Goal: Task Accomplishment & Management: Use online tool/utility

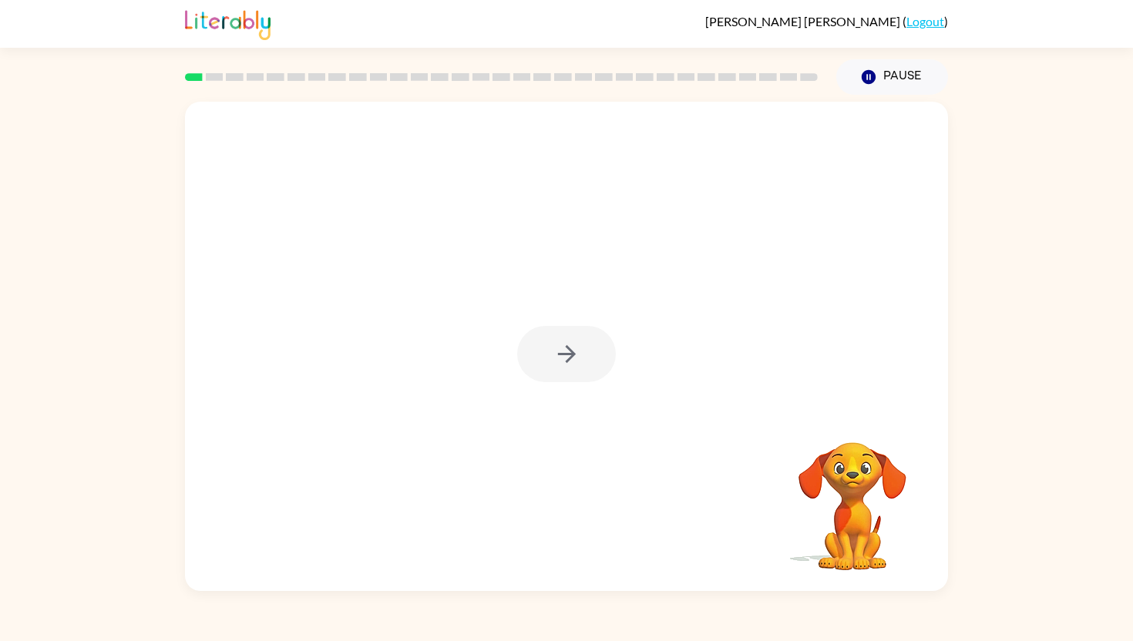
click at [560, 357] on div at bounding box center [566, 354] width 99 height 56
click at [560, 357] on icon "button" at bounding box center [566, 354] width 27 height 27
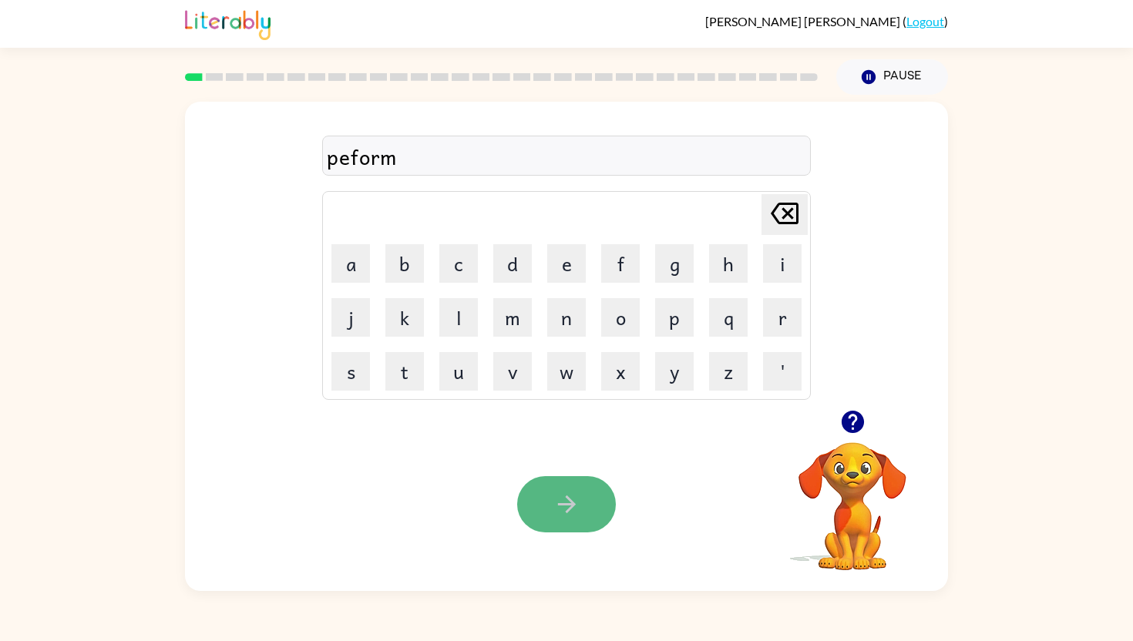
click at [570, 499] on icon "button" at bounding box center [566, 504] width 27 height 27
click at [574, 506] on div at bounding box center [566, 504] width 99 height 56
click at [574, 506] on icon "button" at bounding box center [566, 504] width 27 height 27
click at [574, 515] on icon "button" at bounding box center [566, 504] width 27 height 27
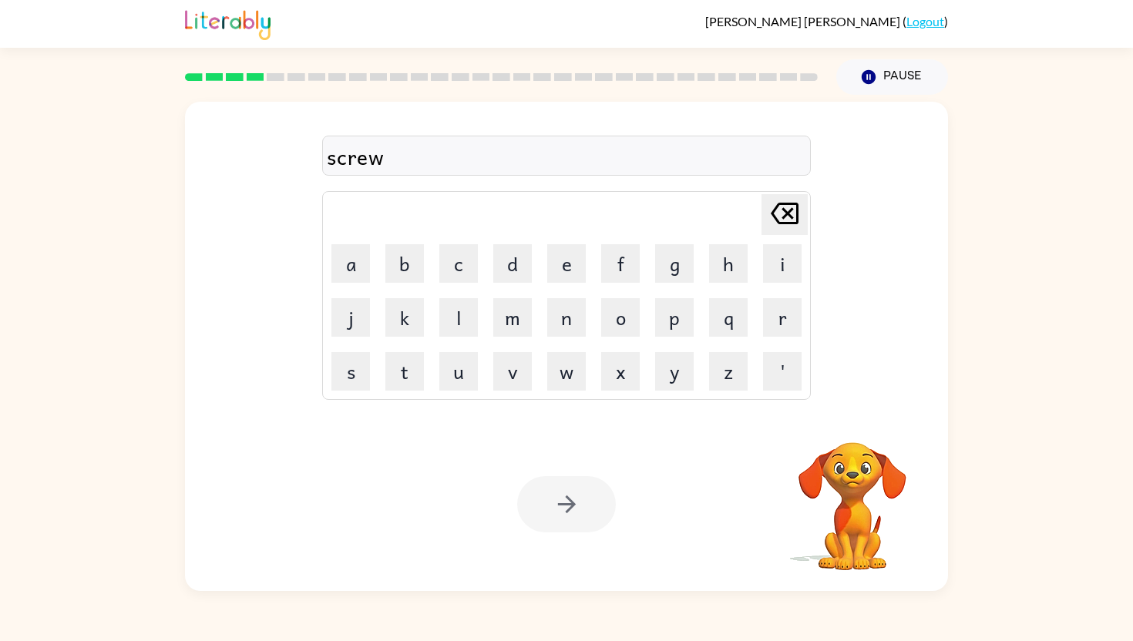
click at [577, 514] on div at bounding box center [566, 504] width 99 height 56
click at [577, 514] on icon "button" at bounding box center [566, 504] width 27 height 27
click at [577, 501] on icon "button" at bounding box center [566, 504] width 27 height 27
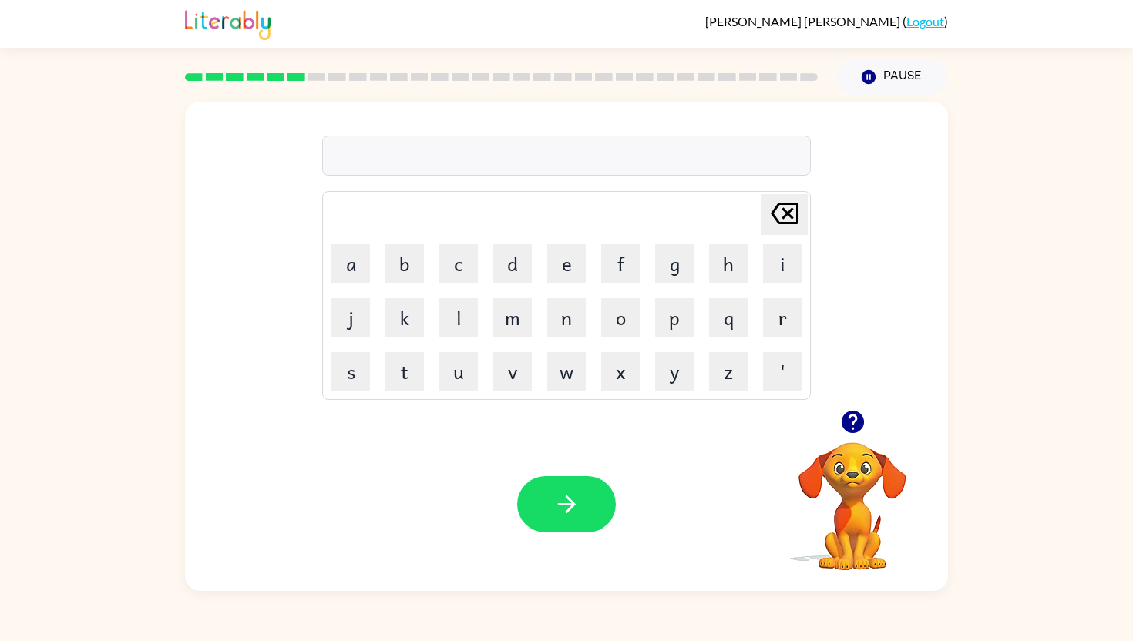
click at [855, 418] on icon "button" at bounding box center [852, 422] width 27 height 27
click at [569, 520] on button "button" at bounding box center [566, 504] width 99 height 56
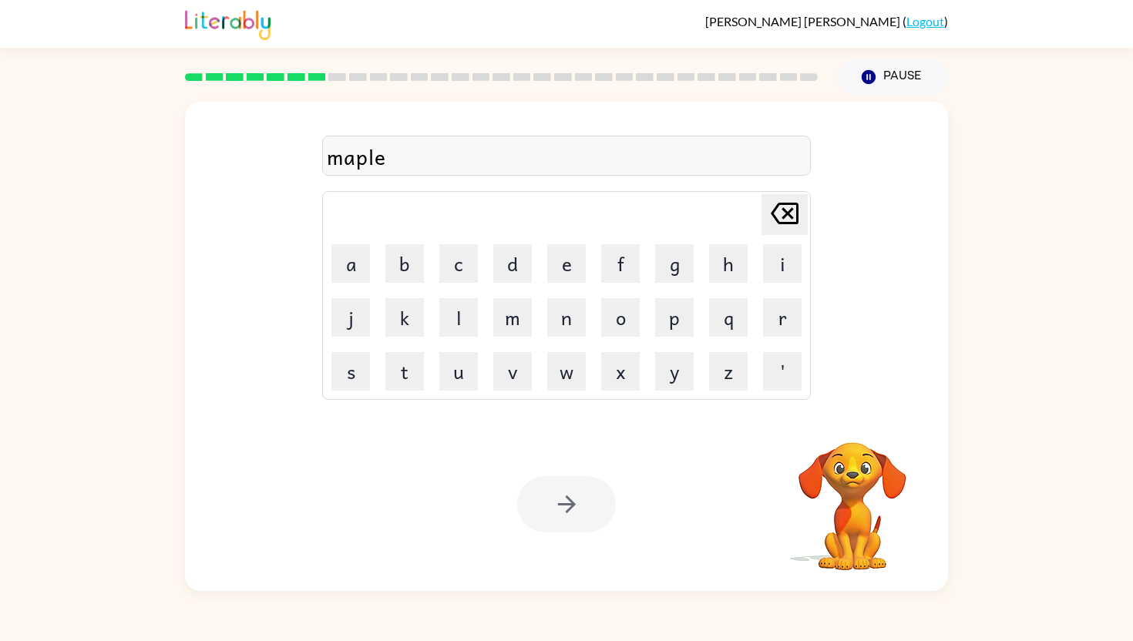
click at [582, 507] on div at bounding box center [566, 504] width 99 height 56
click at [582, 507] on button "button" at bounding box center [566, 504] width 99 height 56
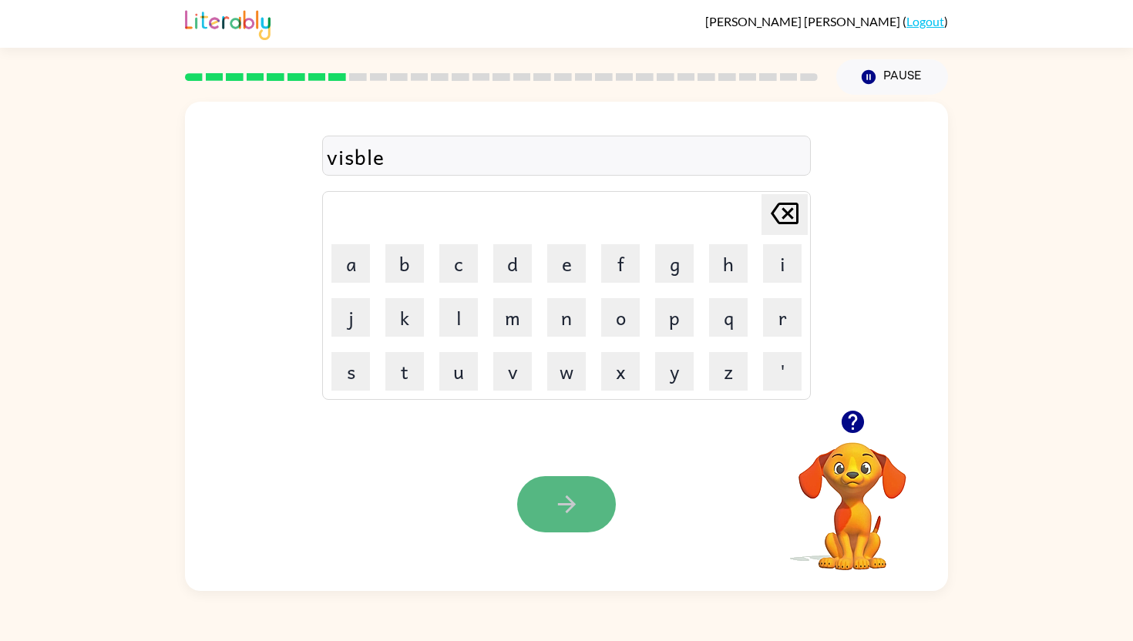
click at [581, 507] on button "button" at bounding box center [566, 504] width 99 height 56
click at [565, 495] on icon "button" at bounding box center [566, 504] width 27 height 27
click at [574, 491] on icon "button" at bounding box center [566, 504] width 27 height 27
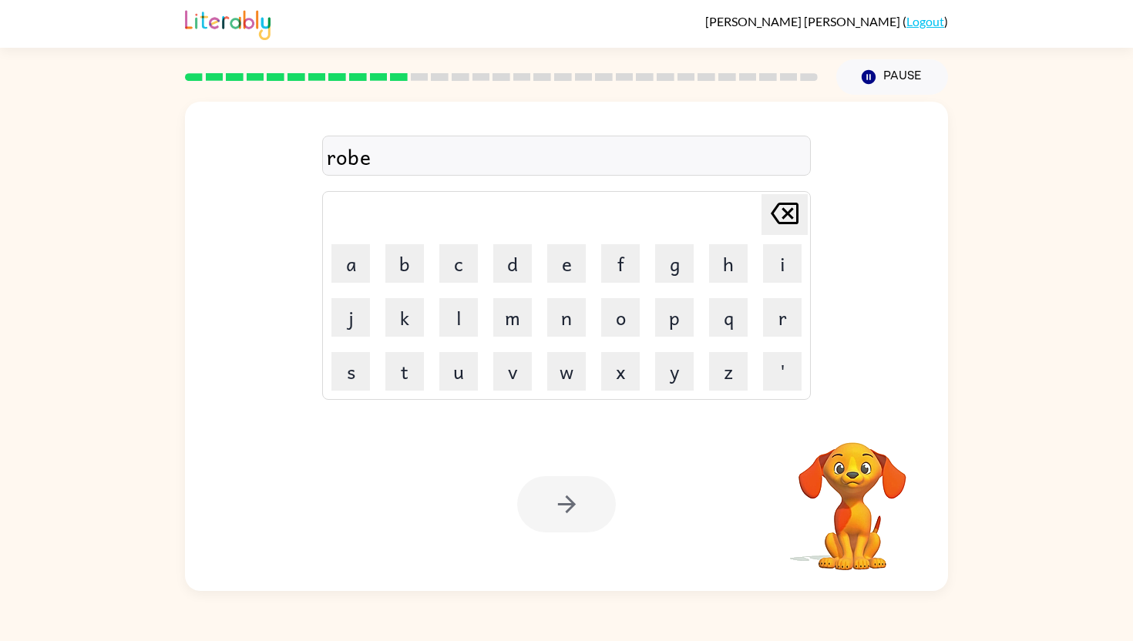
click at [574, 491] on div at bounding box center [566, 504] width 99 height 56
click at [574, 491] on icon "button" at bounding box center [566, 504] width 27 height 27
click at [574, 491] on div at bounding box center [566, 504] width 99 height 56
click at [574, 491] on icon "button" at bounding box center [566, 504] width 27 height 27
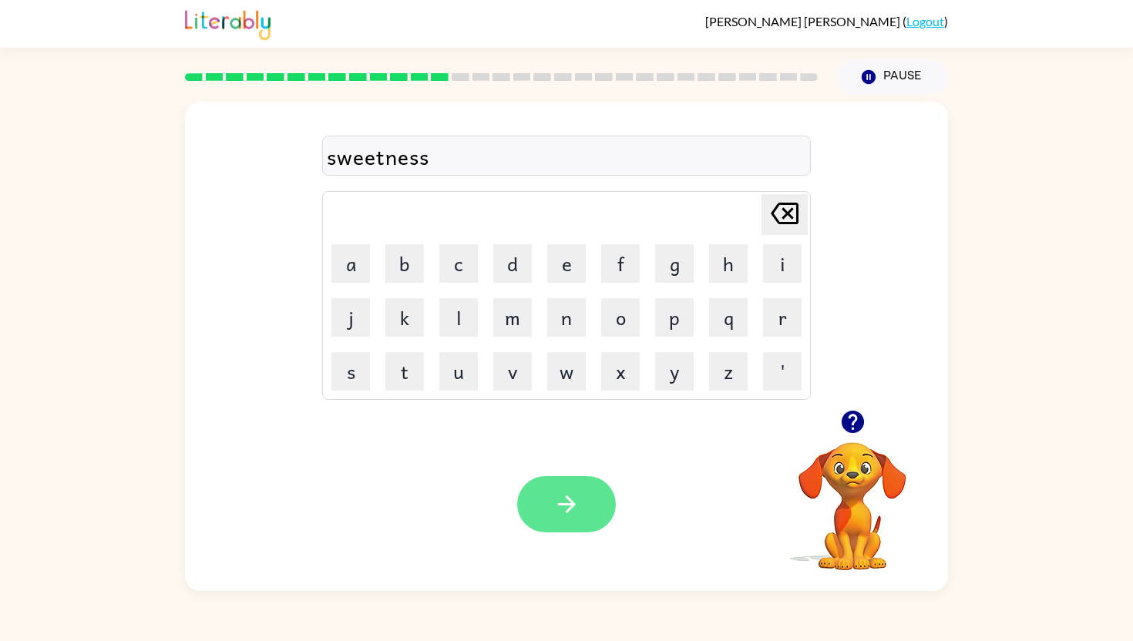
click at [574, 493] on icon "button" at bounding box center [566, 504] width 27 height 27
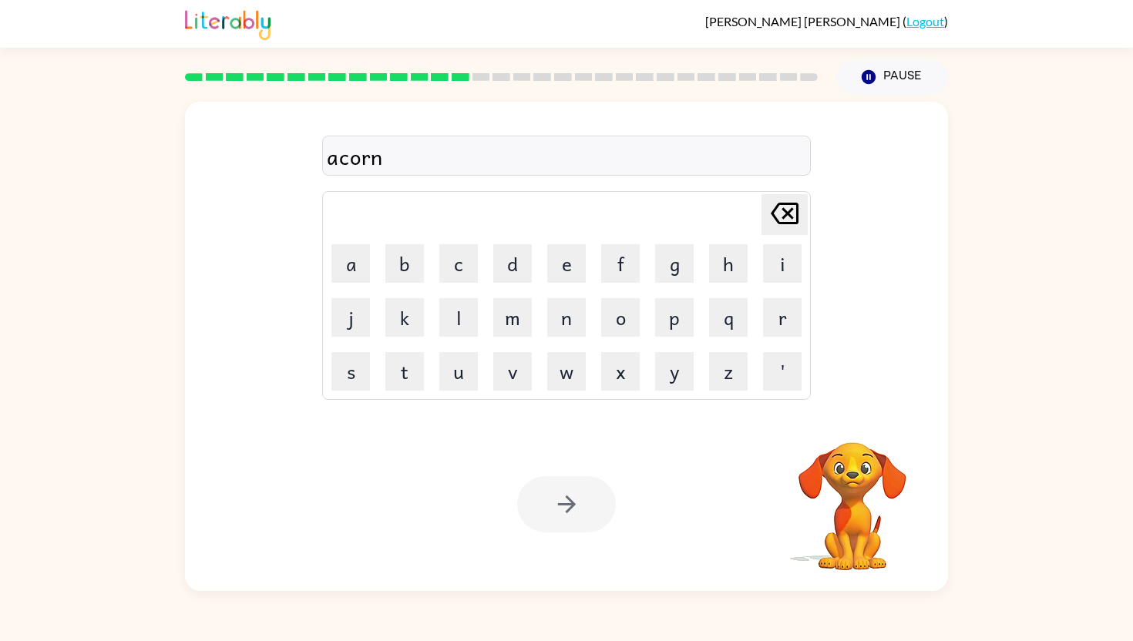
click at [569, 510] on div at bounding box center [566, 504] width 99 height 56
click at [569, 510] on icon "button" at bounding box center [566, 505] width 18 height 18
click at [567, 520] on button "button" at bounding box center [566, 504] width 99 height 56
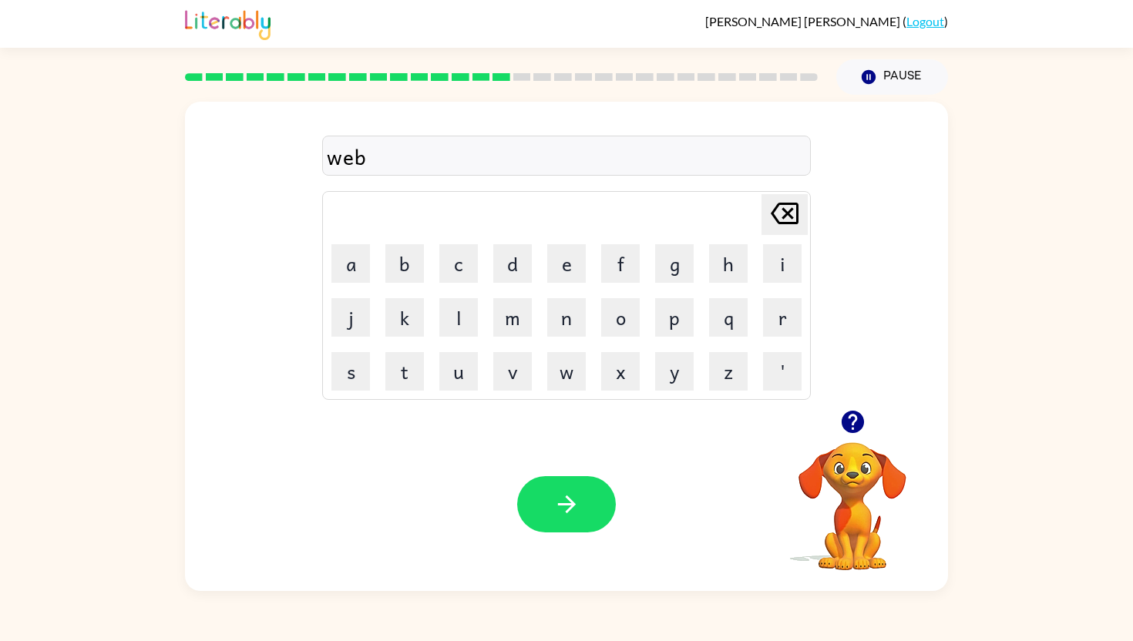
click at [574, 509] on icon "button" at bounding box center [566, 504] width 27 height 27
click at [584, 519] on button "button" at bounding box center [566, 504] width 99 height 56
click at [570, 502] on icon "button" at bounding box center [566, 504] width 27 height 27
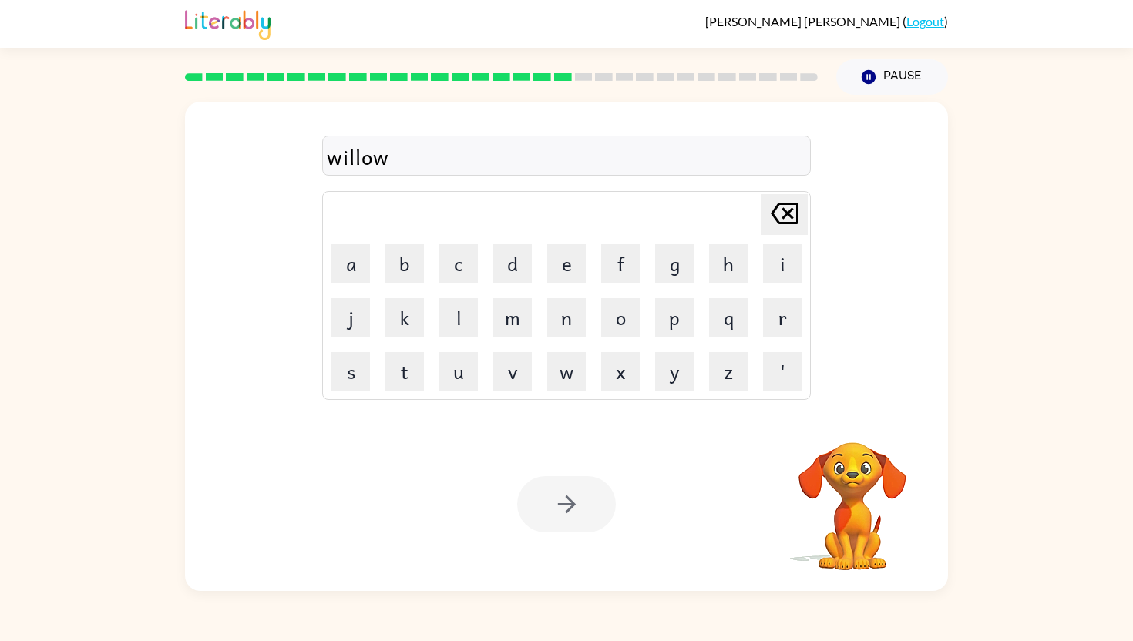
click at [570, 502] on div at bounding box center [566, 504] width 99 height 56
click at [570, 502] on icon "button" at bounding box center [566, 504] width 27 height 27
click at [570, 503] on icon "button" at bounding box center [566, 505] width 18 height 18
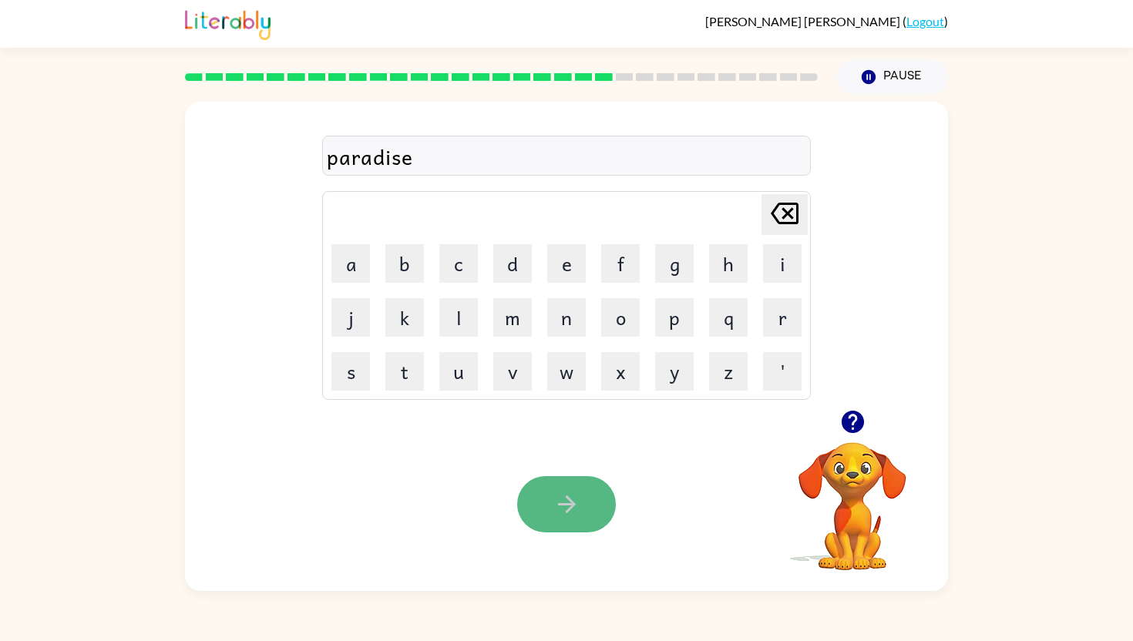
click at [571, 503] on icon "button" at bounding box center [566, 505] width 18 height 18
click at [558, 496] on icon "button" at bounding box center [566, 504] width 27 height 27
click at [572, 506] on icon "button" at bounding box center [566, 505] width 18 height 18
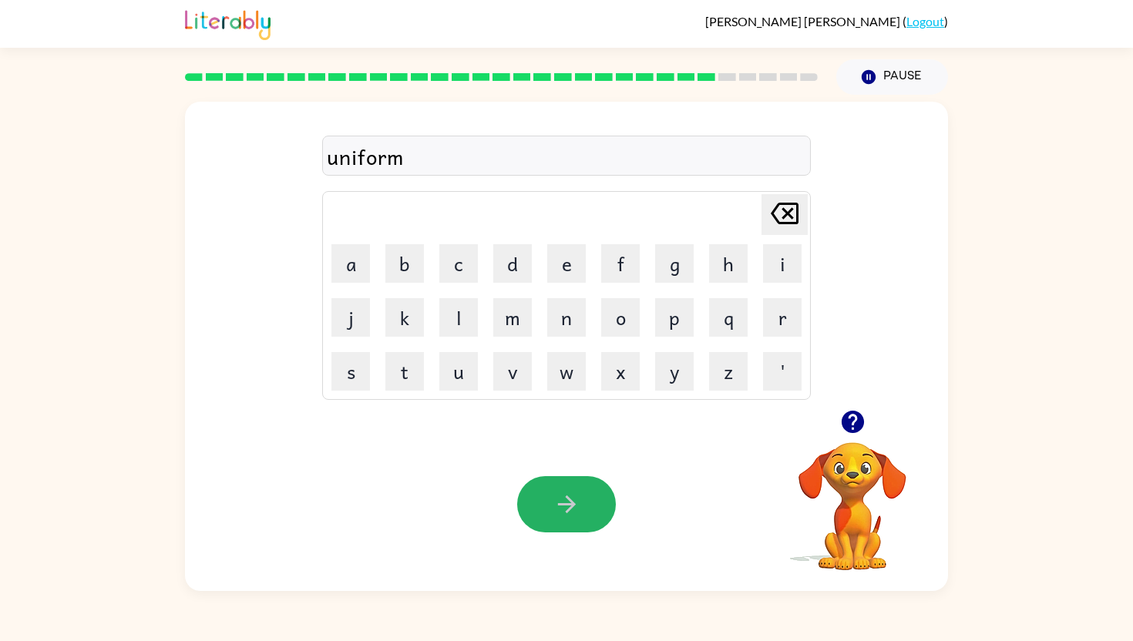
click at [572, 506] on icon "button" at bounding box center [566, 505] width 18 height 18
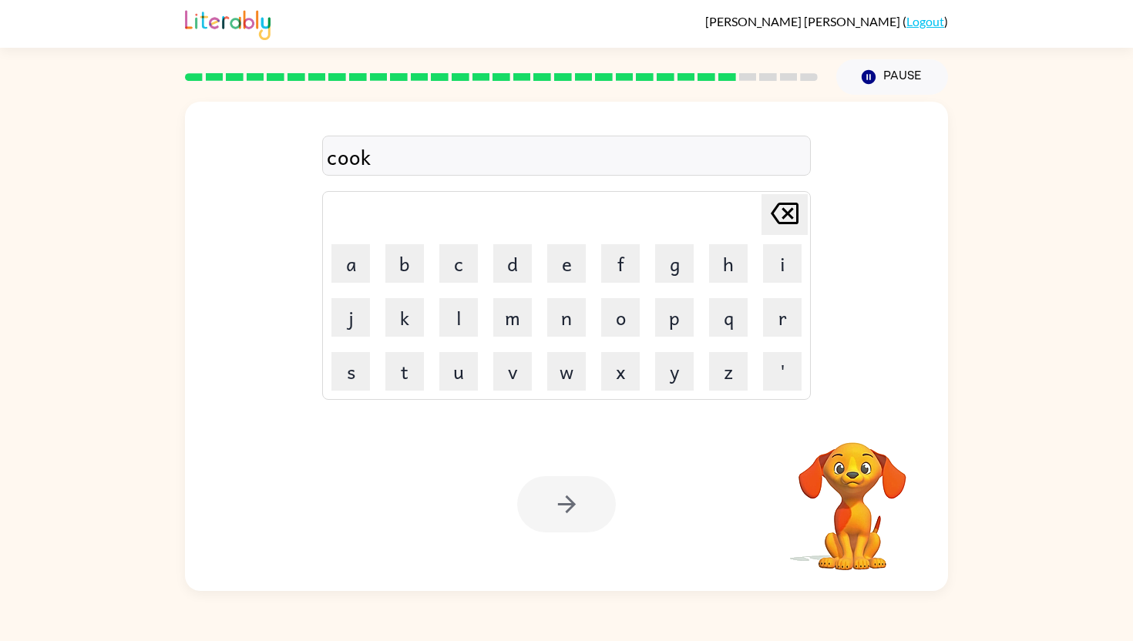
click at [572, 506] on div at bounding box center [566, 504] width 99 height 56
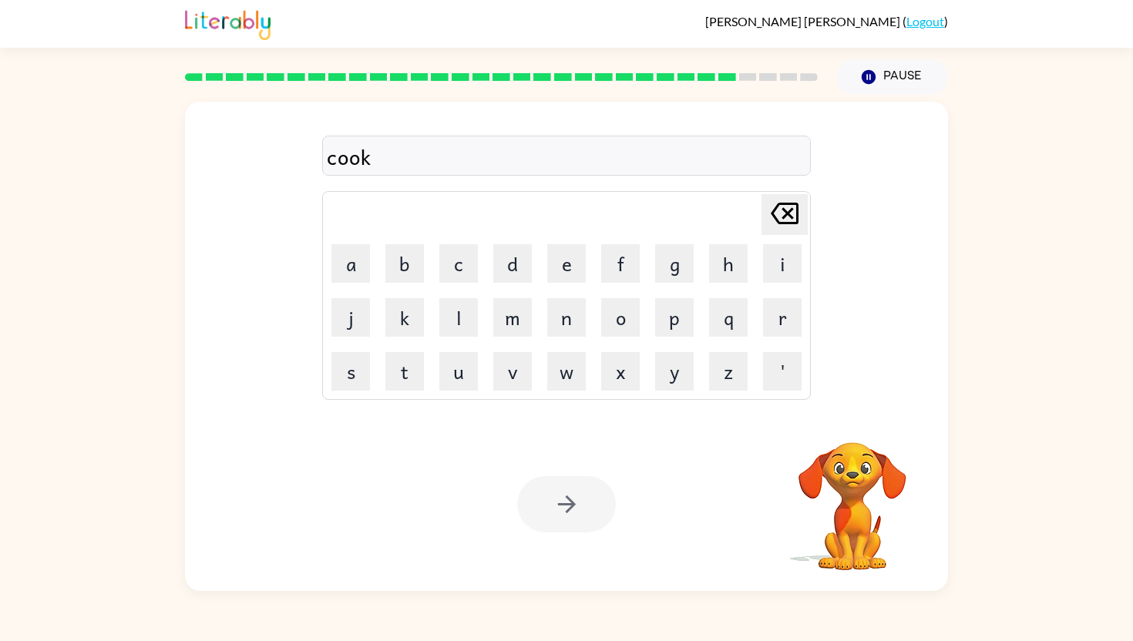
click at [572, 506] on div at bounding box center [566, 504] width 99 height 56
click at [572, 506] on icon "button" at bounding box center [566, 505] width 18 height 18
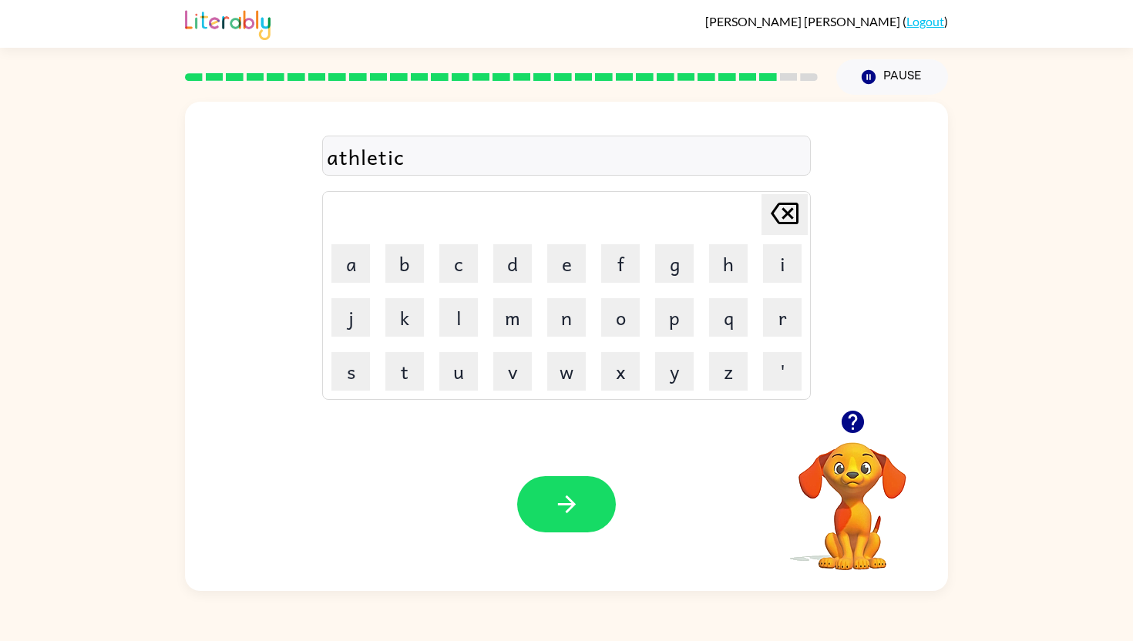
click at [572, 506] on icon "button" at bounding box center [566, 505] width 18 height 18
